Goal: Information Seeking & Learning: Learn about a topic

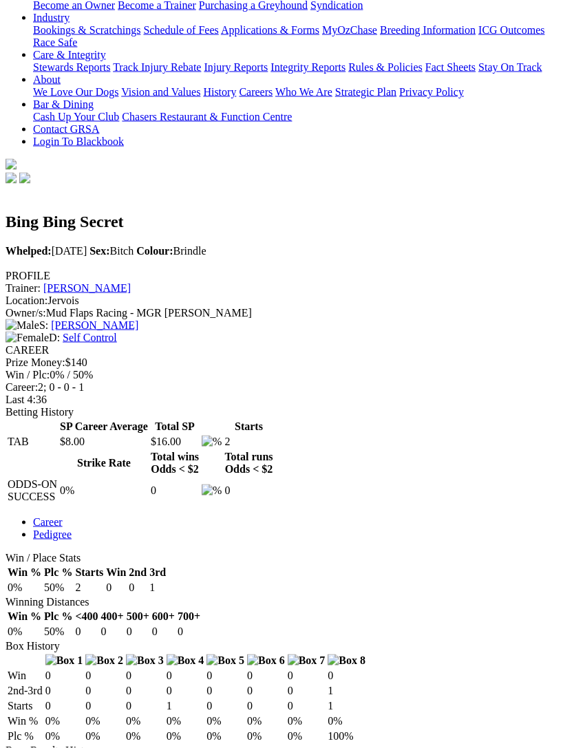
scroll to position [306, 0]
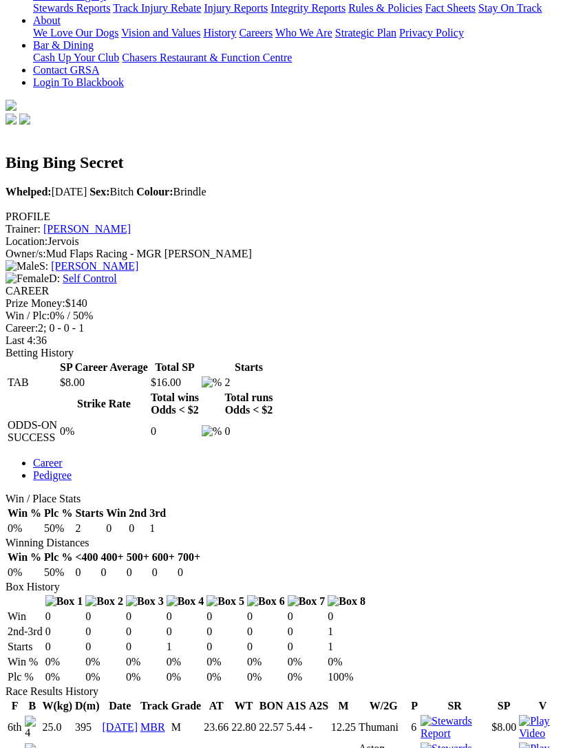
scroll to position [350, 0]
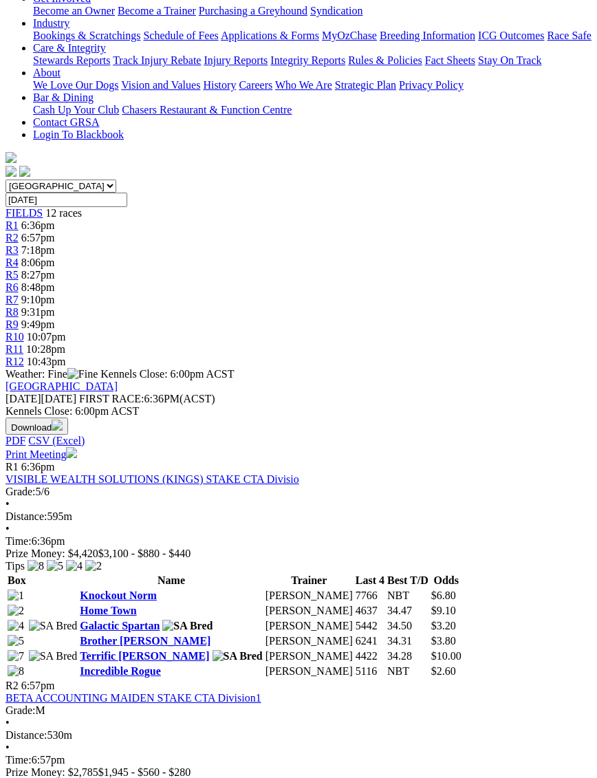
scroll to position [277, 0]
